Goal: Find specific page/section: Find specific page/section

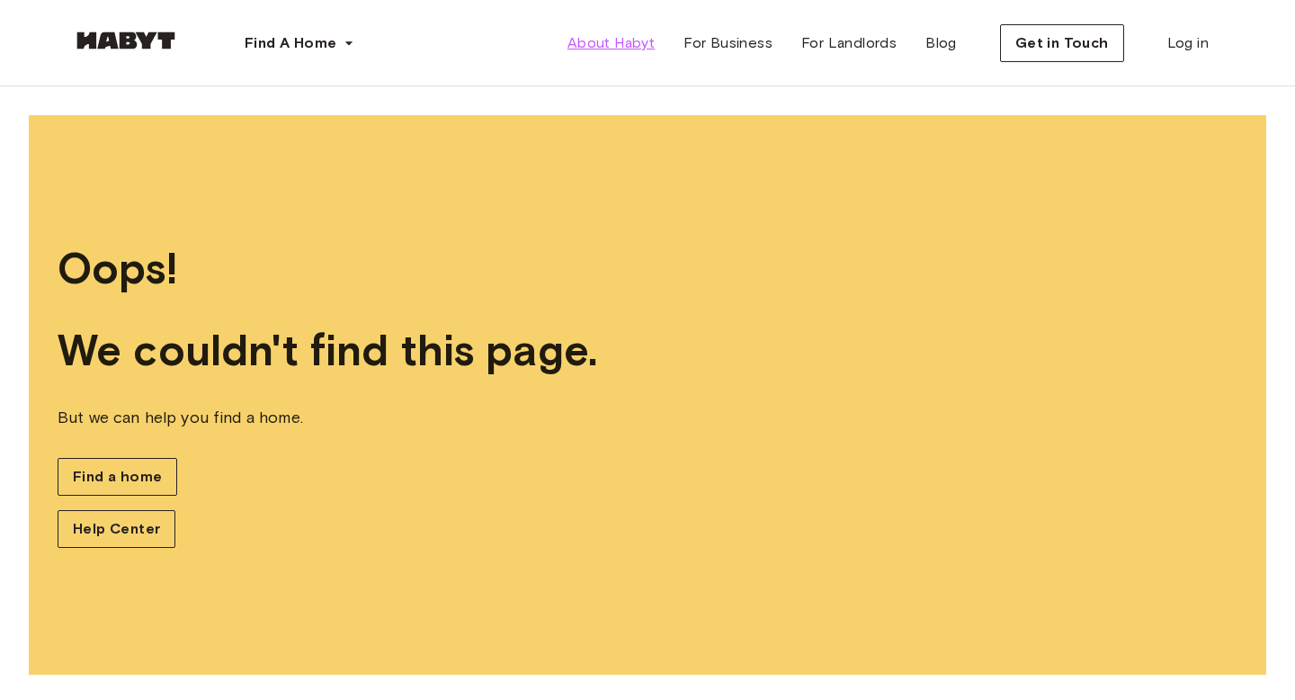
click at [624, 54] on link "About Habyt" at bounding box center [611, 43] width 116 height 36
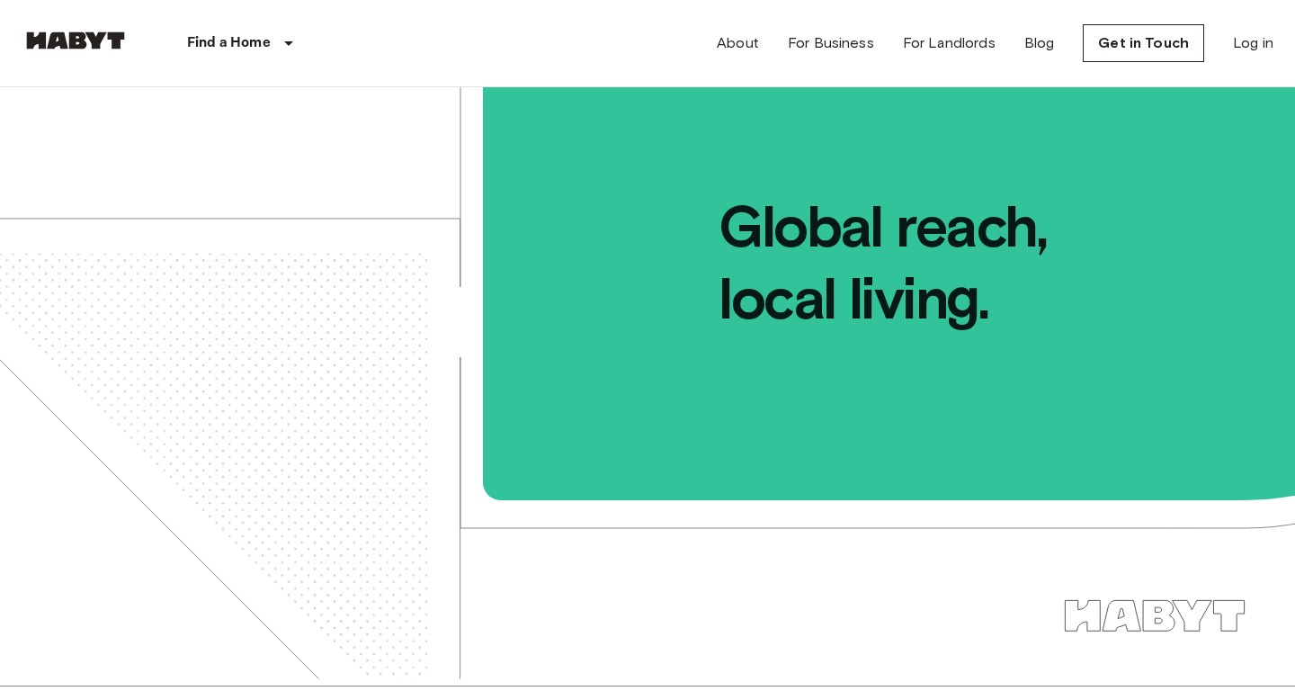
click at [269, 46] on p "Find a Home" at bounding box center [229, 43] width 84 height 22
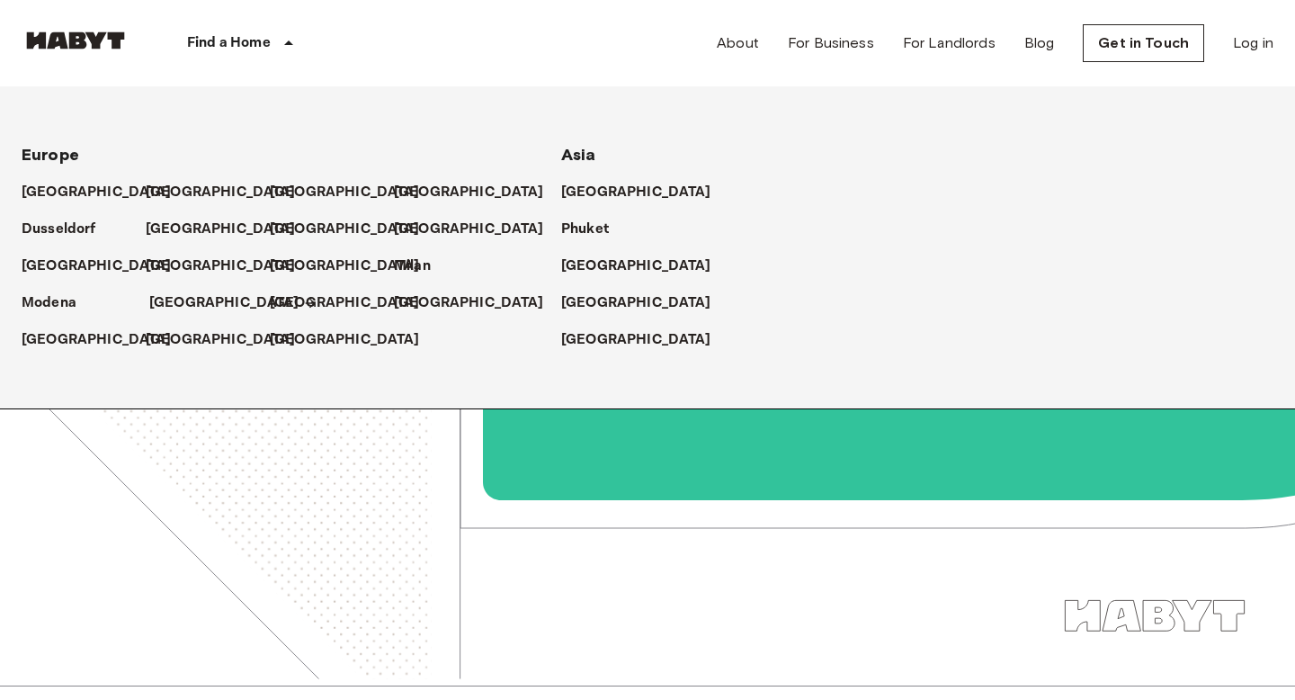
click at [169, 303] on p "[GEOGRAPHIC_DATA]" at bounding box center [224, 303] width 150 height 22
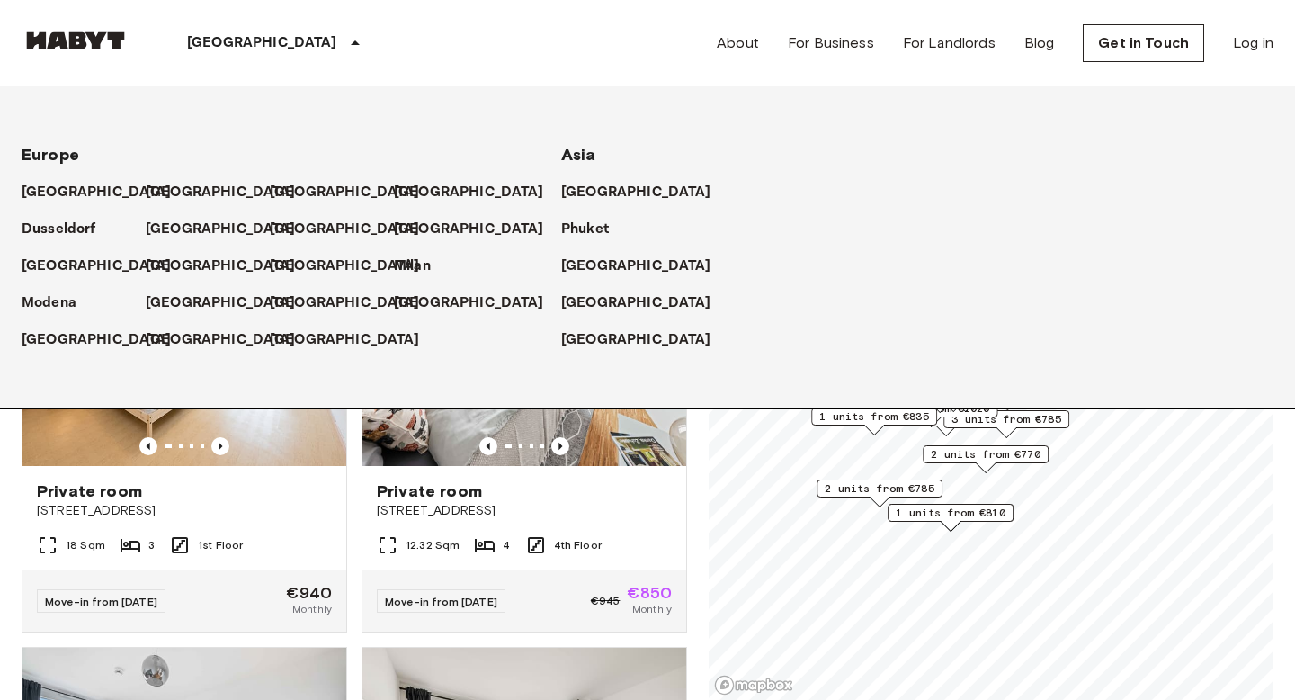
click at [499, 59] on div "[GEOGRAPHIC_DATA] [GEOGRAPHIC_DATA] [GEOGRAPHIC_DATA] [GEOGRAPHIC_DATA] [GEOGRA…" at bounding box center [648, 43] width 1252 height 86
click at [345, 52] on icon at bounding box center [356, 43] width 22 height 22
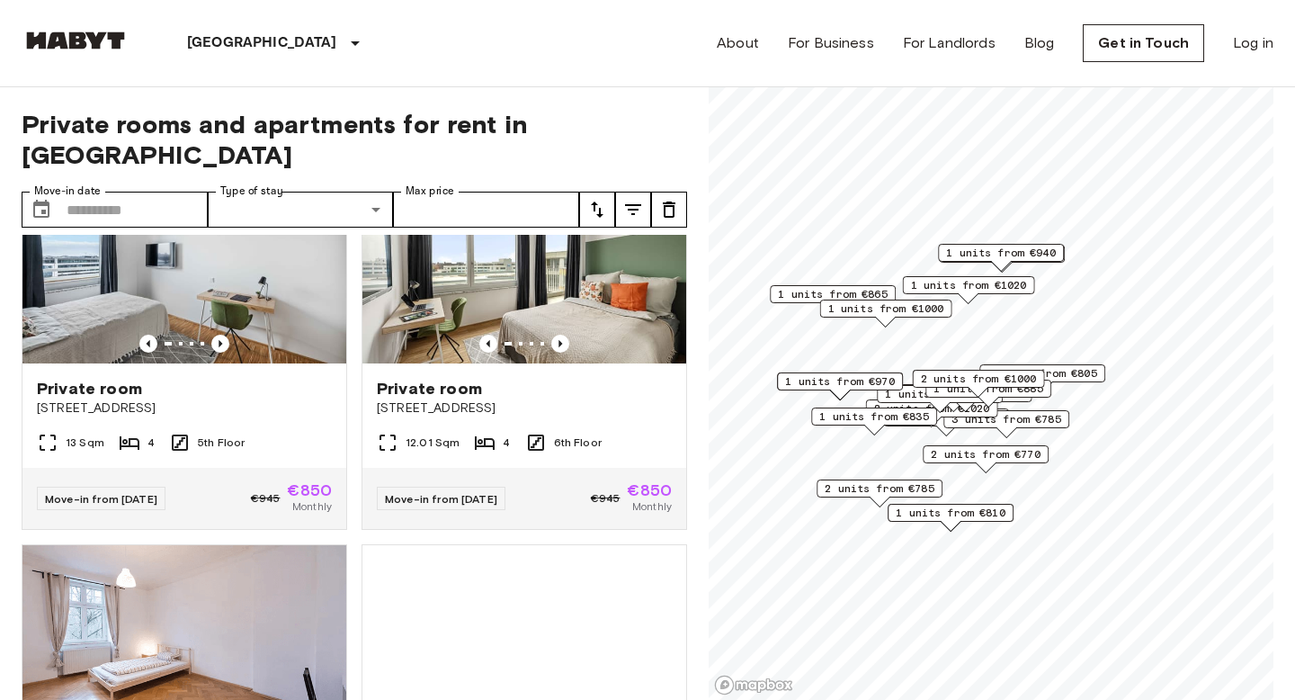
scroll to position [506, 0]
